Goal: Information Seeking & Learning: Learn about a topic

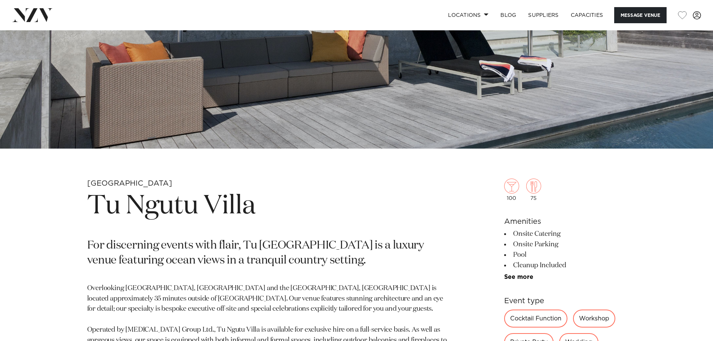
scroll to position [224, 0]
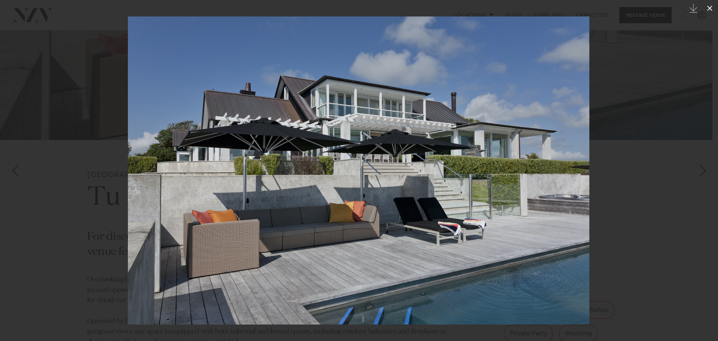
click at [712, 10] on icon at bounding box center [709, 8] width 5 height 5
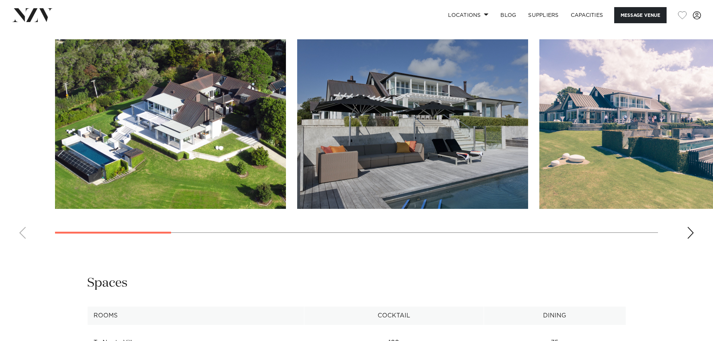
scroll to position [786, 0]
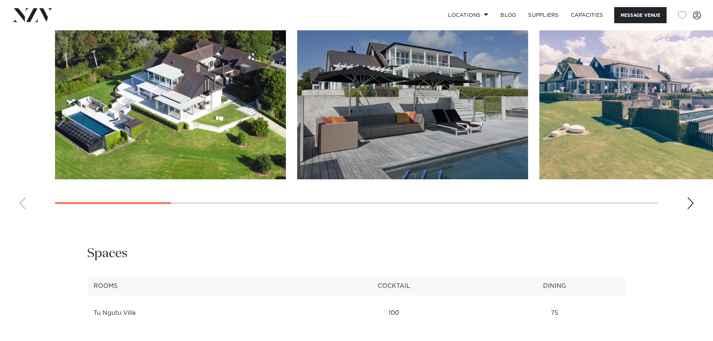
click at [689, 203] on div "Next slide" at bounding box center [690, 203] width 7 height 12
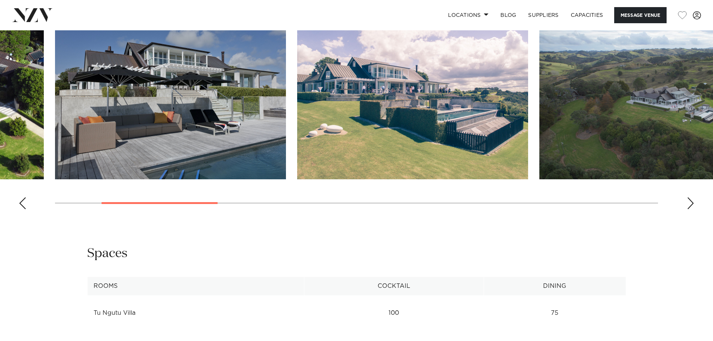
click at [689, 203] on div "Next slide" at bounding box center [690, 203] width 7 height 12
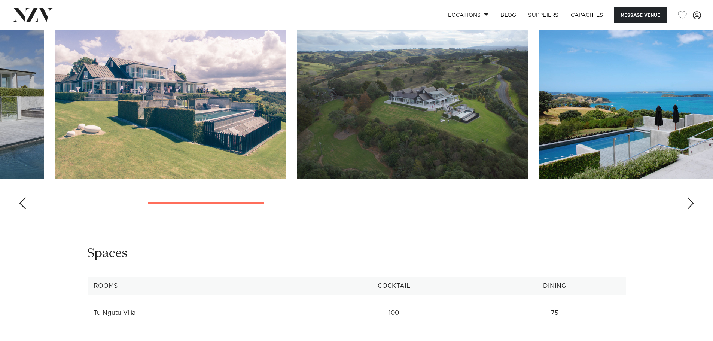
click at [689, 203] on div "Next slide" at bounding box center [690, 203] width 7 height 12
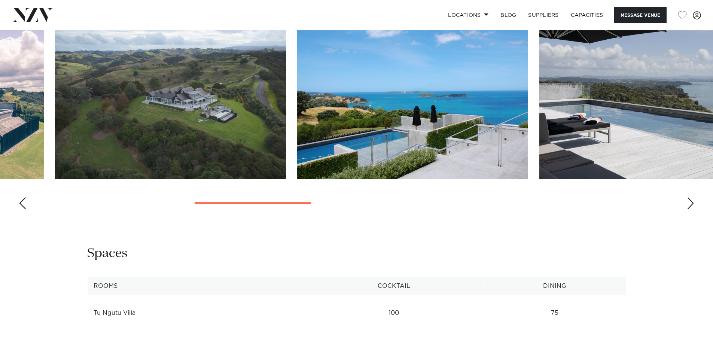
click at [689, 203] on div "Next slide" at bounding box center [690, 203] width 7 height 12
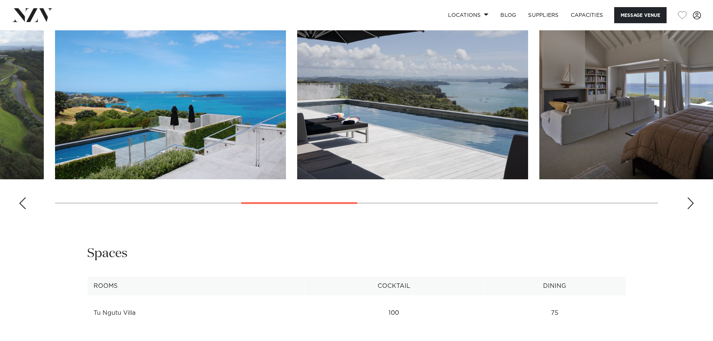
click at [689, 203] on div "Next slide" at bounding box center [690, 203] width 7 height 12
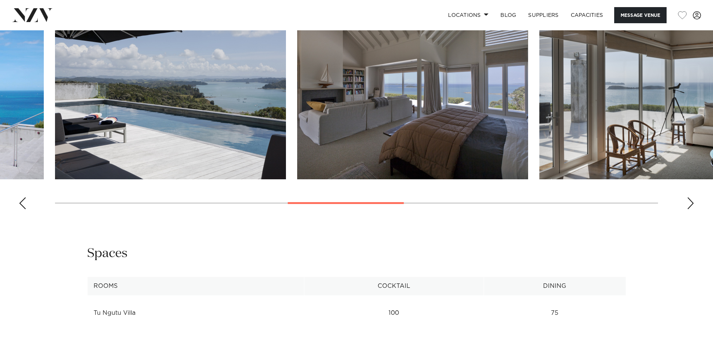
click at [689, 203] on div "Next slide" at bounding box center [690, 203] width 7 height 12
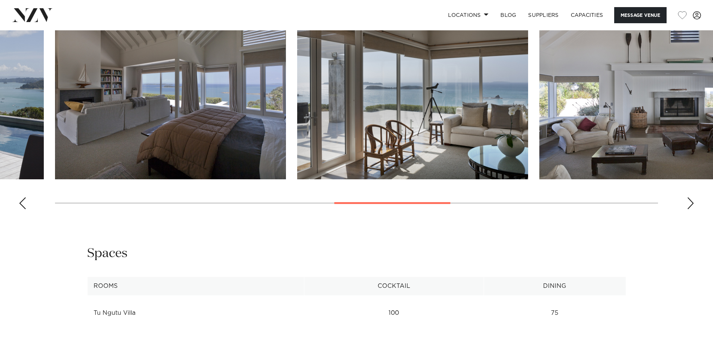
click at [689, 203] on div "Next slide" at bounding box center [690, 203] width 7 height 12
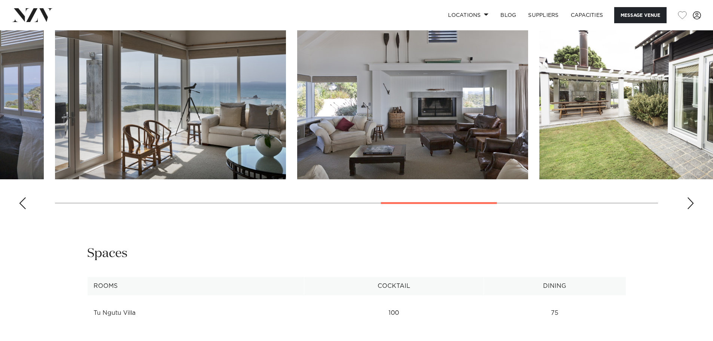
click at [689, 203] on div "Next slide" at bounding box center [690, 203] width 7 height 12
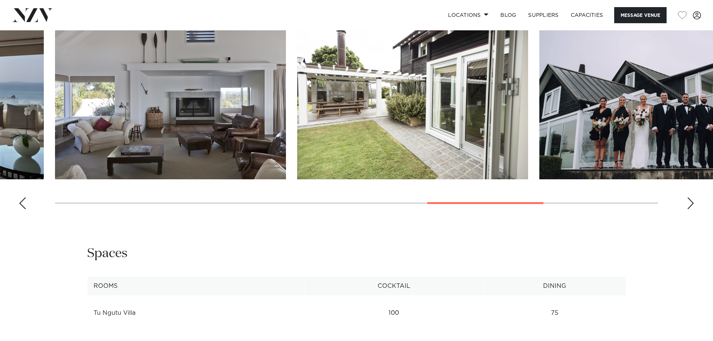
click at [689, 203] on div "Next slide" at bounding box center [690, 203] width 7 height 12
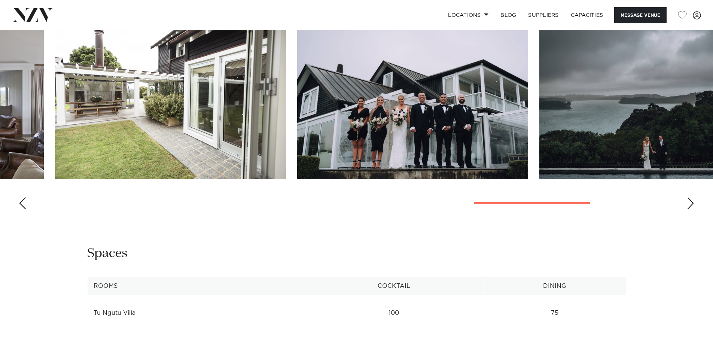
click at [689, 203] on div "Next slide" at bounding box center [690, 203] width 7 height 12
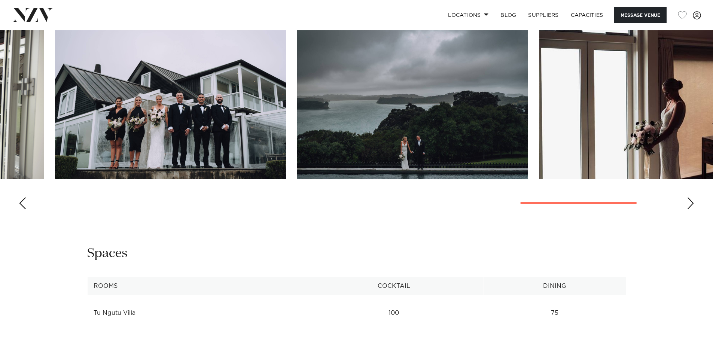
click at [689, 203] on div "Next slide" at bounding box center [690, 203] width 7 height 12
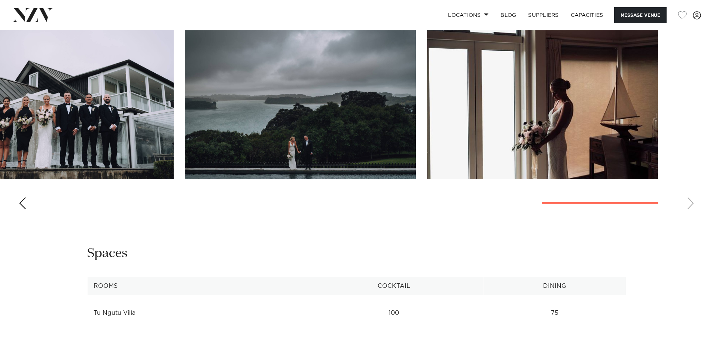
click at [689, 203] on swiper-container at bounding box center [356, 112] width 713 height 205
click at [21, 201] on div "Previous slide" at bounding box center [22, 203] width 7 height 12
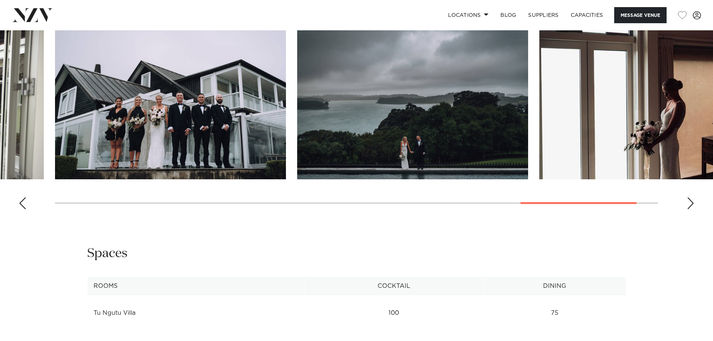
click at [21, 201] on div "Previous slide" at bounding box center [22, 203] width 7 height 12
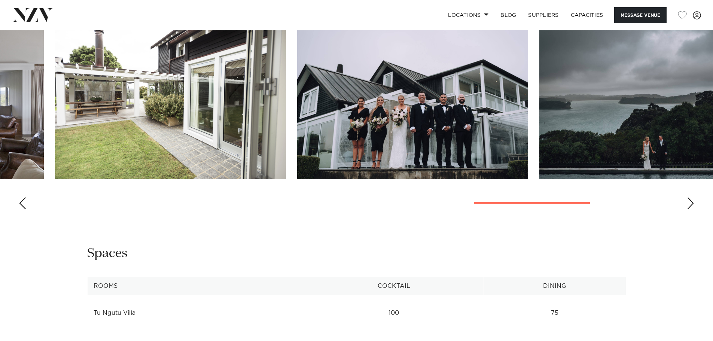
click at [21, 201] on div "Previous slide" at bounding box center [22, 203] width 7 height 12
